Goal: Transaction & Acquisition: Obtain resource

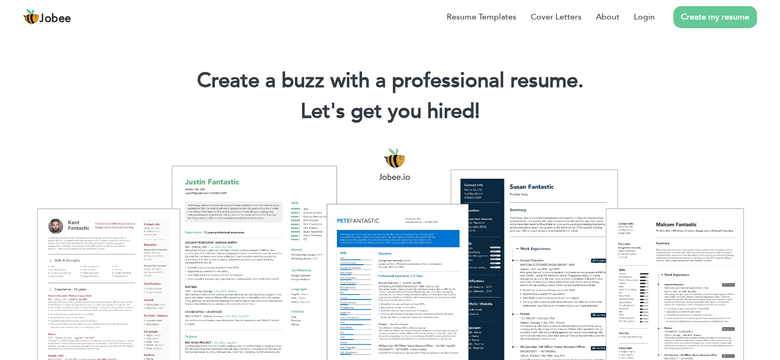
click at [726, 18] on link "Create my resume" at bounding box center [715, 17] width 84 height 22
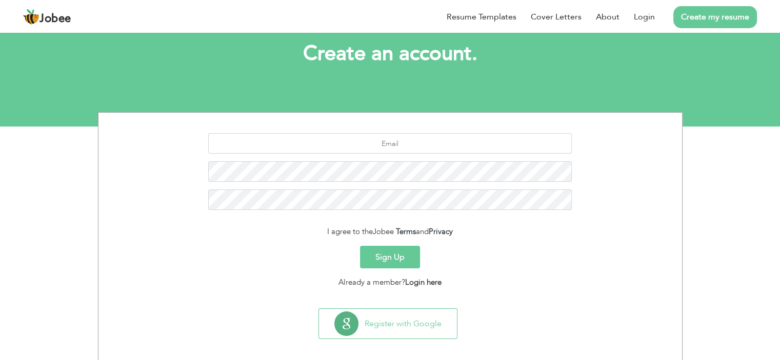
scroll to position [65, 0]
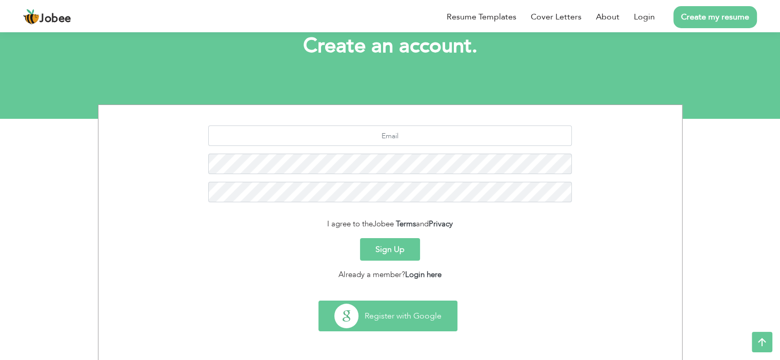
click at [386, 323] on button "Register with Google" at bounding box center [388, 316] width 138 height 30
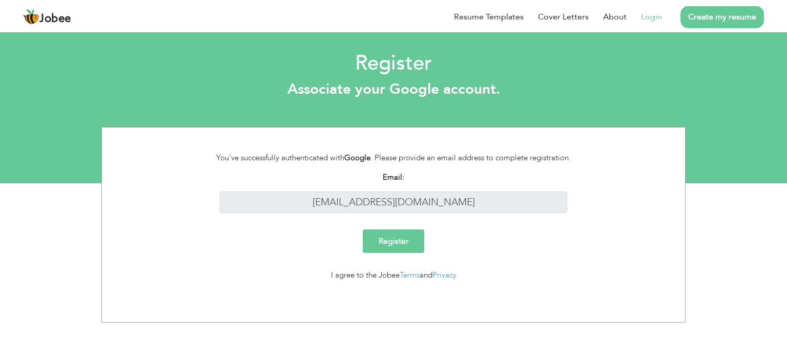
click at [390, 239] on input "Register" at bounding box center [394, 242] width 62 height 24
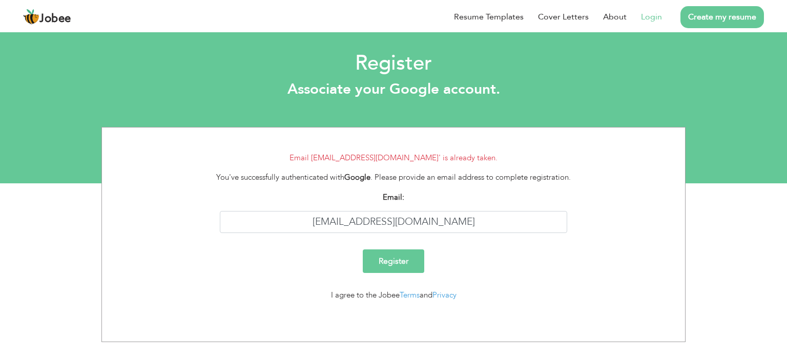
click at [648, 239] on div "Email: umerfarooq03491852502@gmail.com" at bounding box center [394, 217] width 568 height 50
click at [385, 270] on input "Register" at bounding box center [394, 262] width 62 height 24
click at [651, 15] on link "Login" at bounding box center [651, 17] width 21 height 12
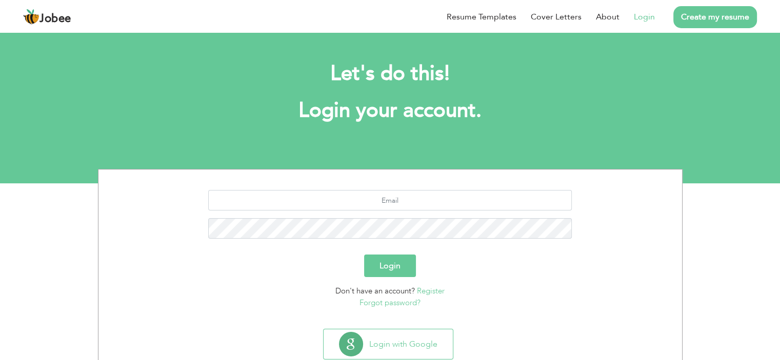
scroll to position [28, 0]
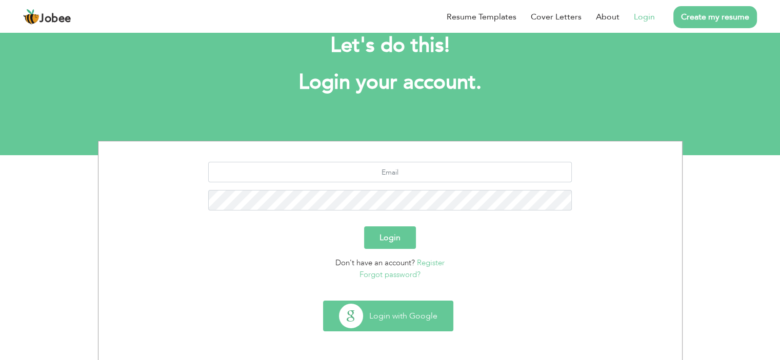
click at [396, 310] on button "Login with Google" at bounding box center [387, 316] width 129 height 30
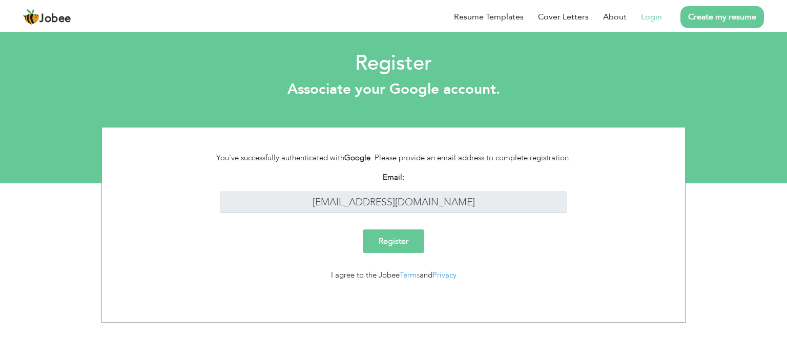
click at [413, 240] on input "Register" at bounding box center [394, 242] width 62 height 24
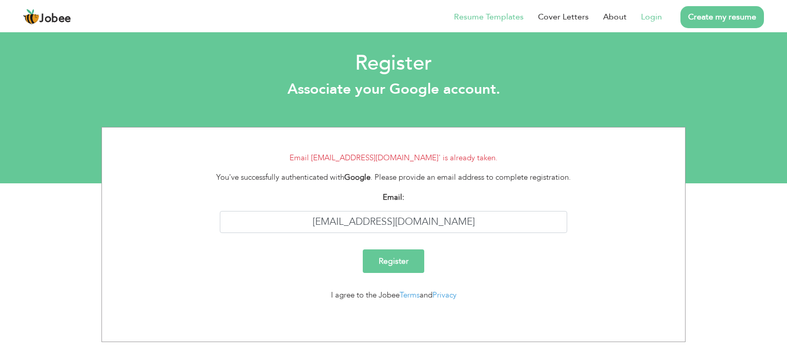
click at [495, 15] on link "Resume Templates" at bounding box center [489, 17] width 70 height 12
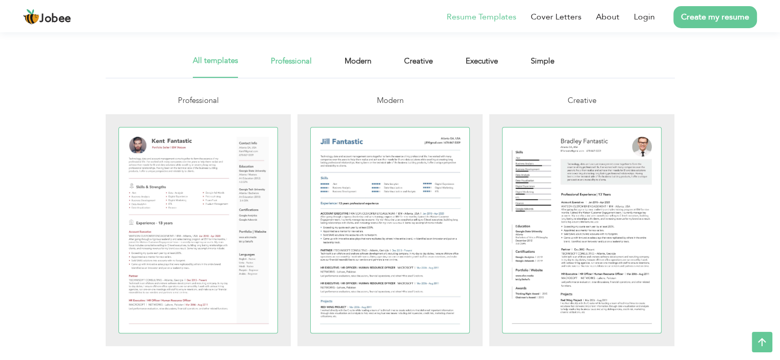
scroll to position [203, 0]
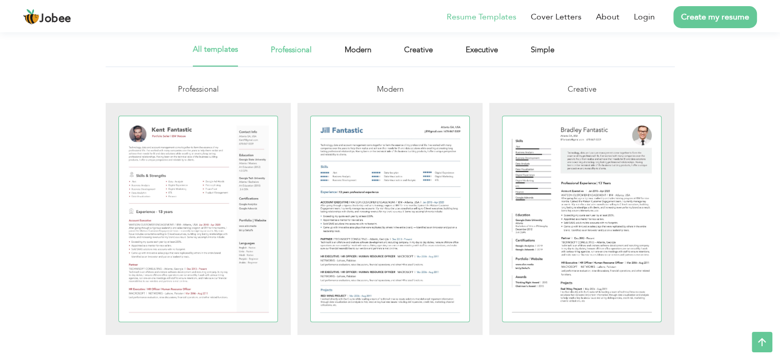
click at [275, 47] on link "Professional" at bounding box center [291, 55] width 41 height 23
